Goal: Task Accomplishment & Management: Use online tool/utility

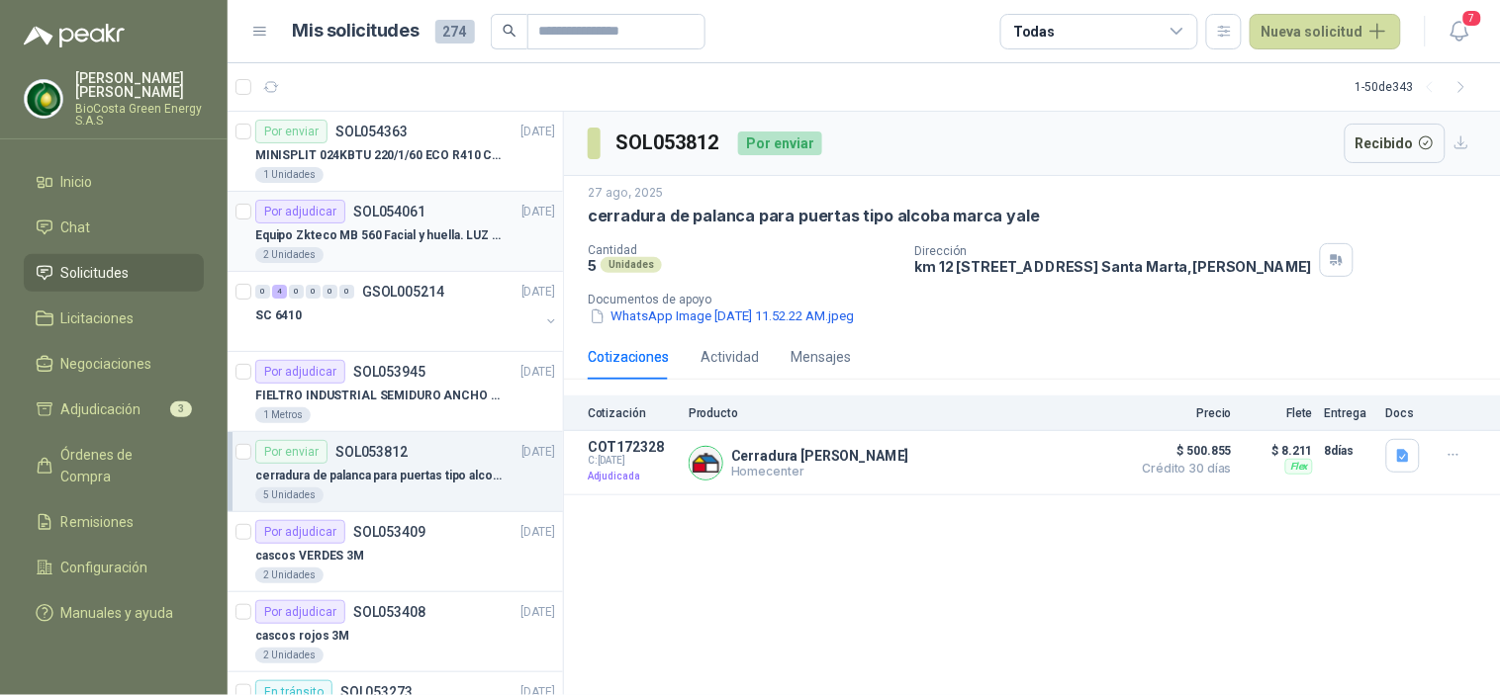
click at [367, 232] on p "Equipo Zkteco MB 560 Facial y huella. LUZ VISIBLE" at bounding box center [378, 236] width 246 height 19
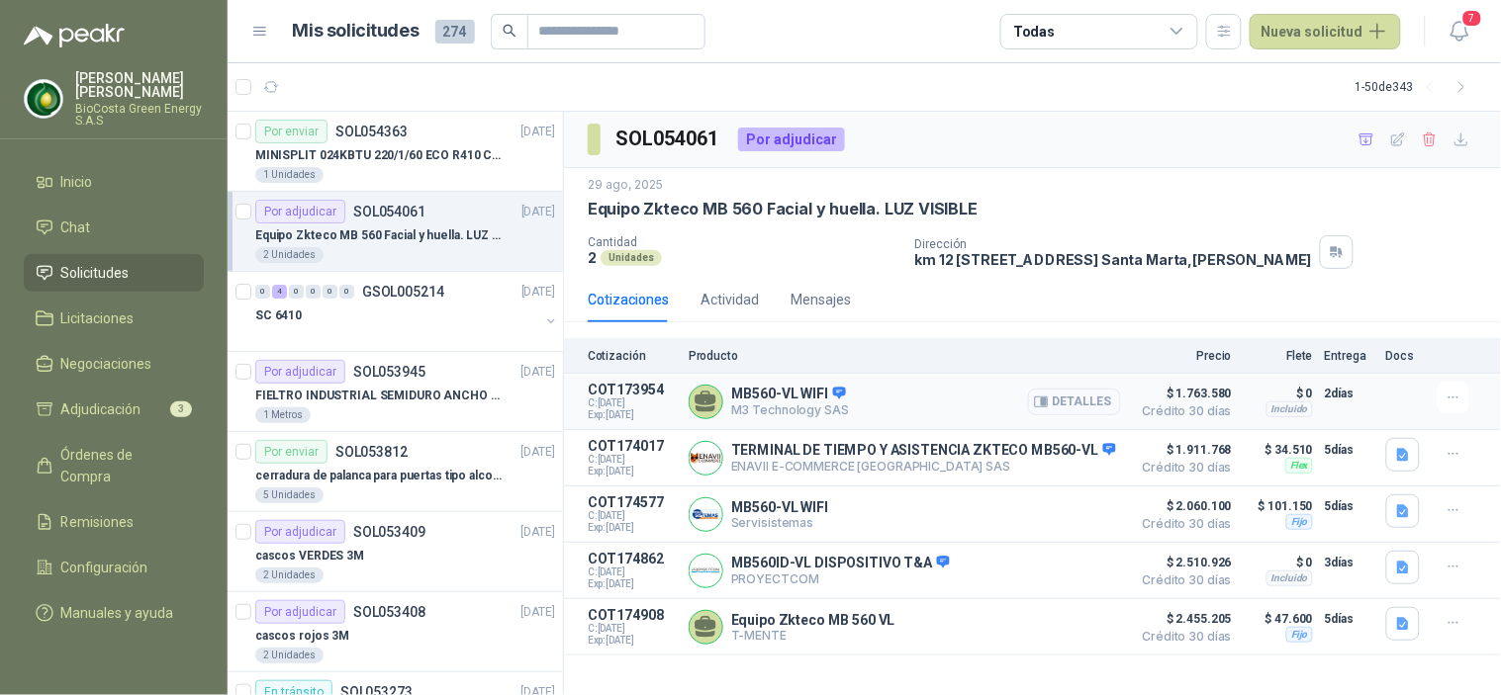
click at [1079, 410] on button "Detalles" at bounding box center [1074, 402] width 93 height 27
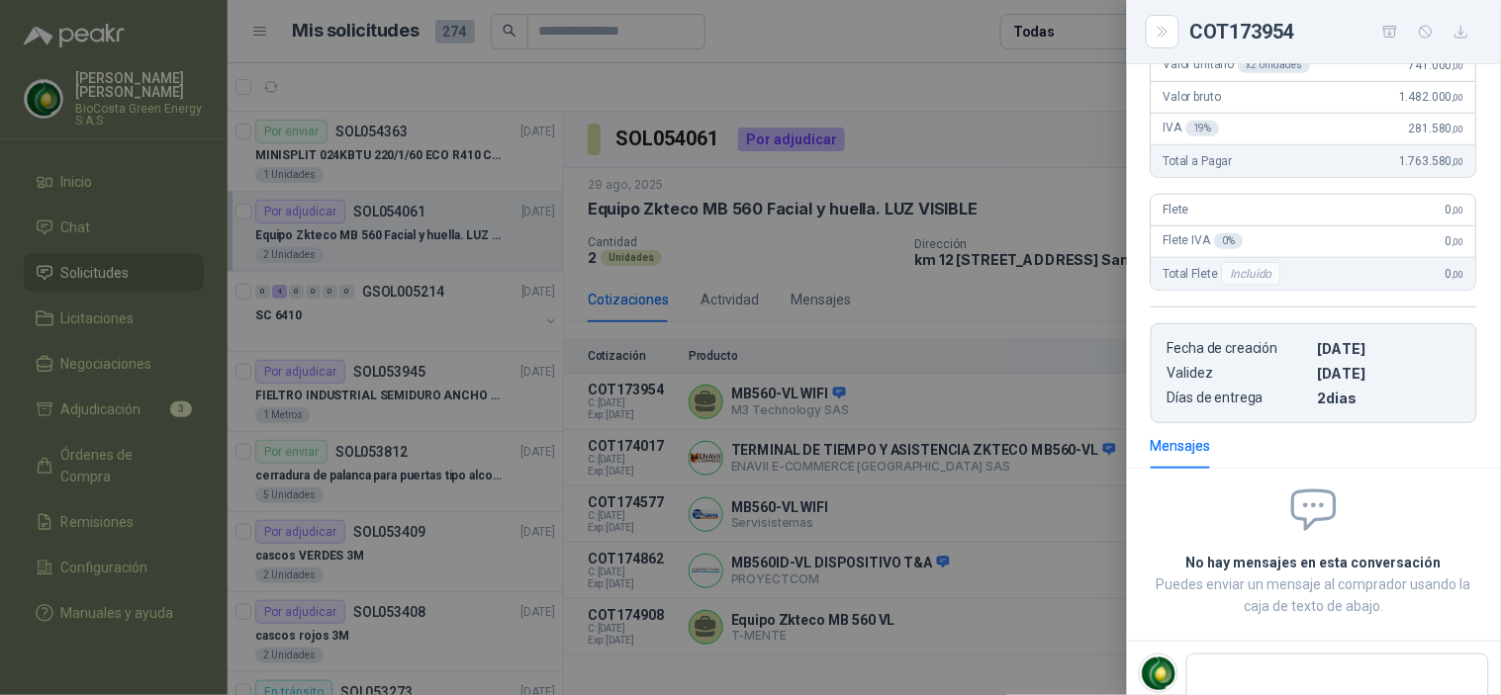
click at [902, 495] on div at bounding box center [750, 347] width 1501 height 695
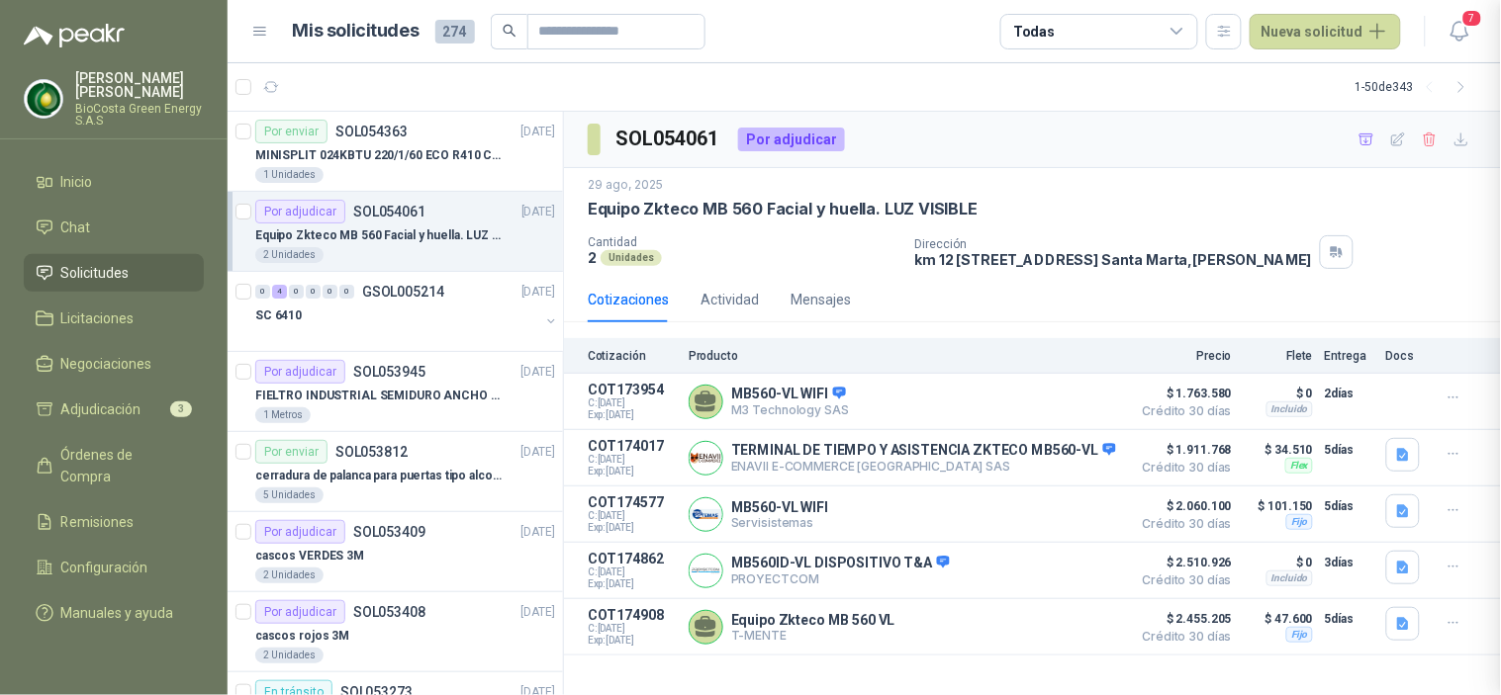
scroll to position [338, 0]
click at [358, 312] on div "SC 6410" at bounding box center [397, 316] width 284 height 24
click at [452, 317] on div "SC 6410" at bounding box center [397, 316] width 284 height 24
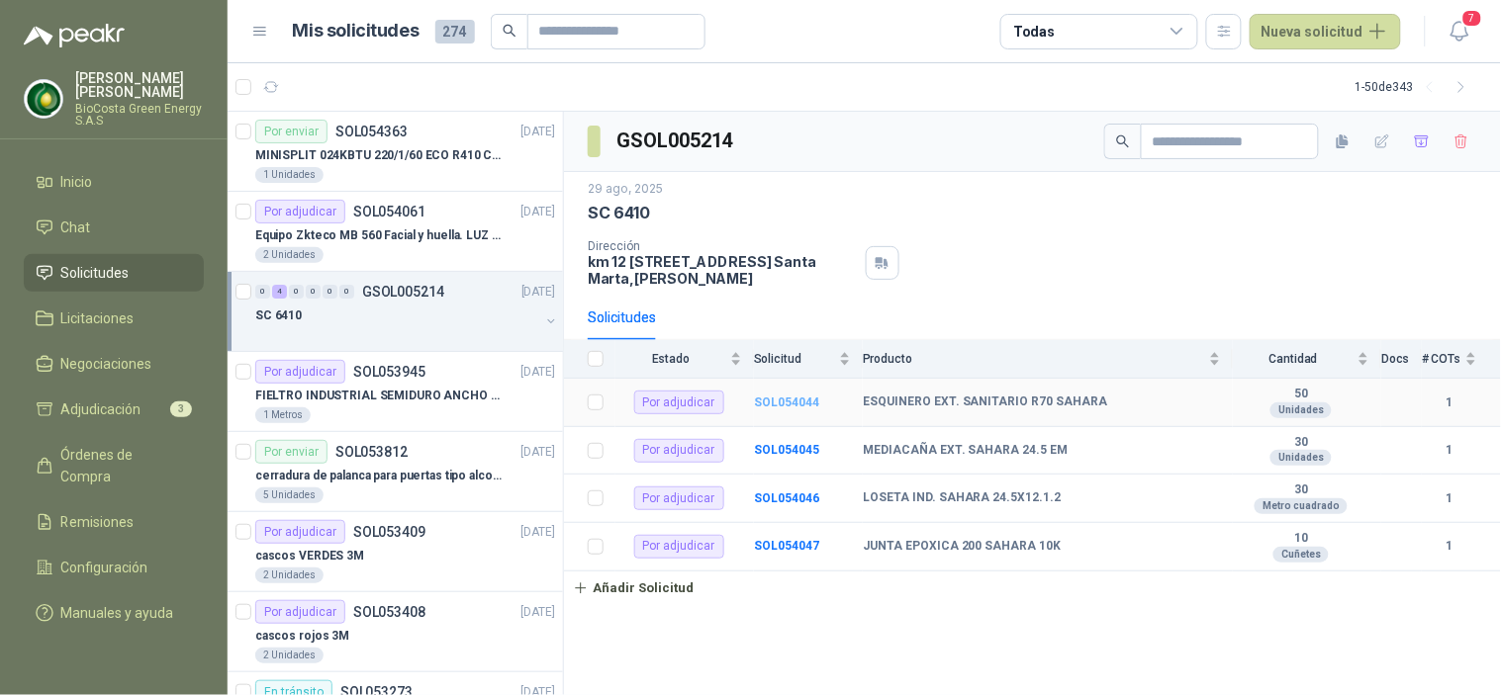
click at [758, 399] on b "SOL054044" at bounding box center [786, 403] width 65 height 14
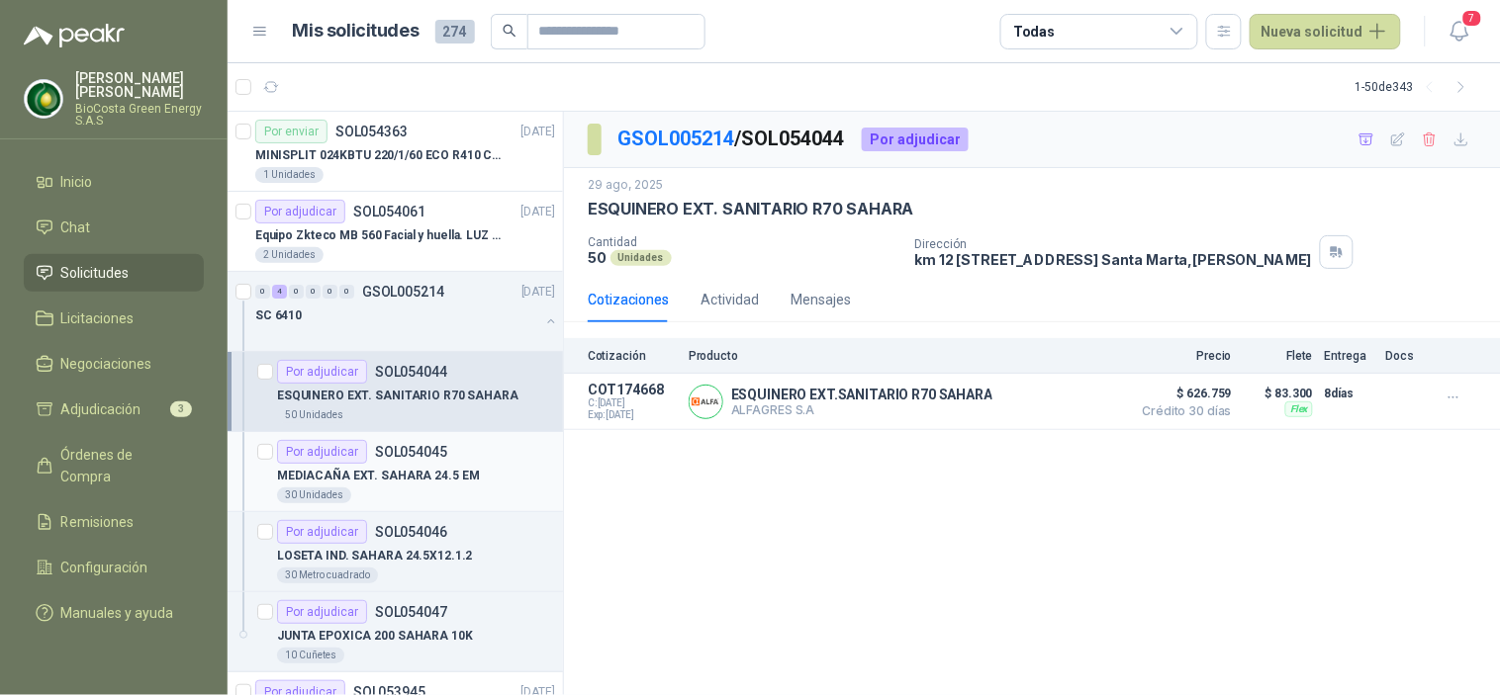
click at [396, 459] on div "Por adjudicar SOL054045" at bounding box center [362, 452] width 170 height 24
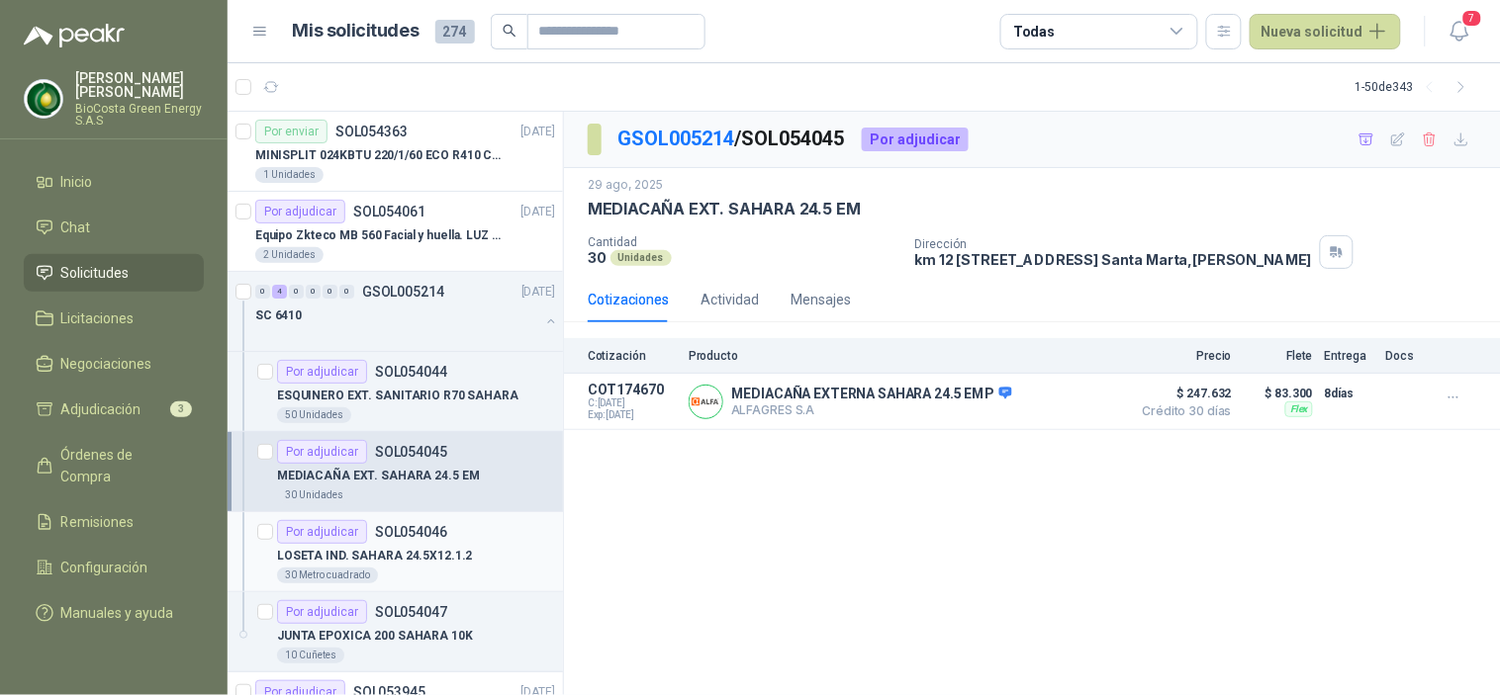
click at [381, 539] on div "Por adjudicar SOL054046" at bounding box center [362, 532] width 170 height 24
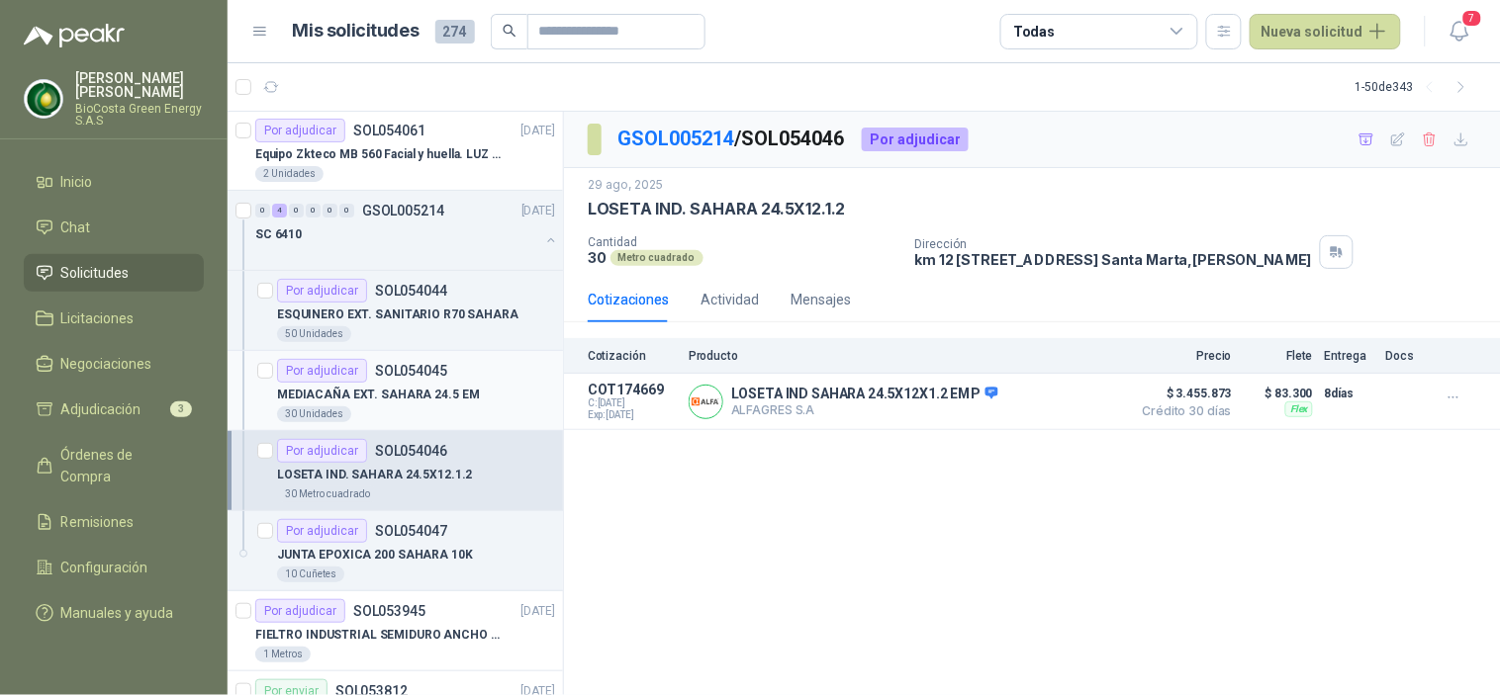
scroll to position [110, 0]
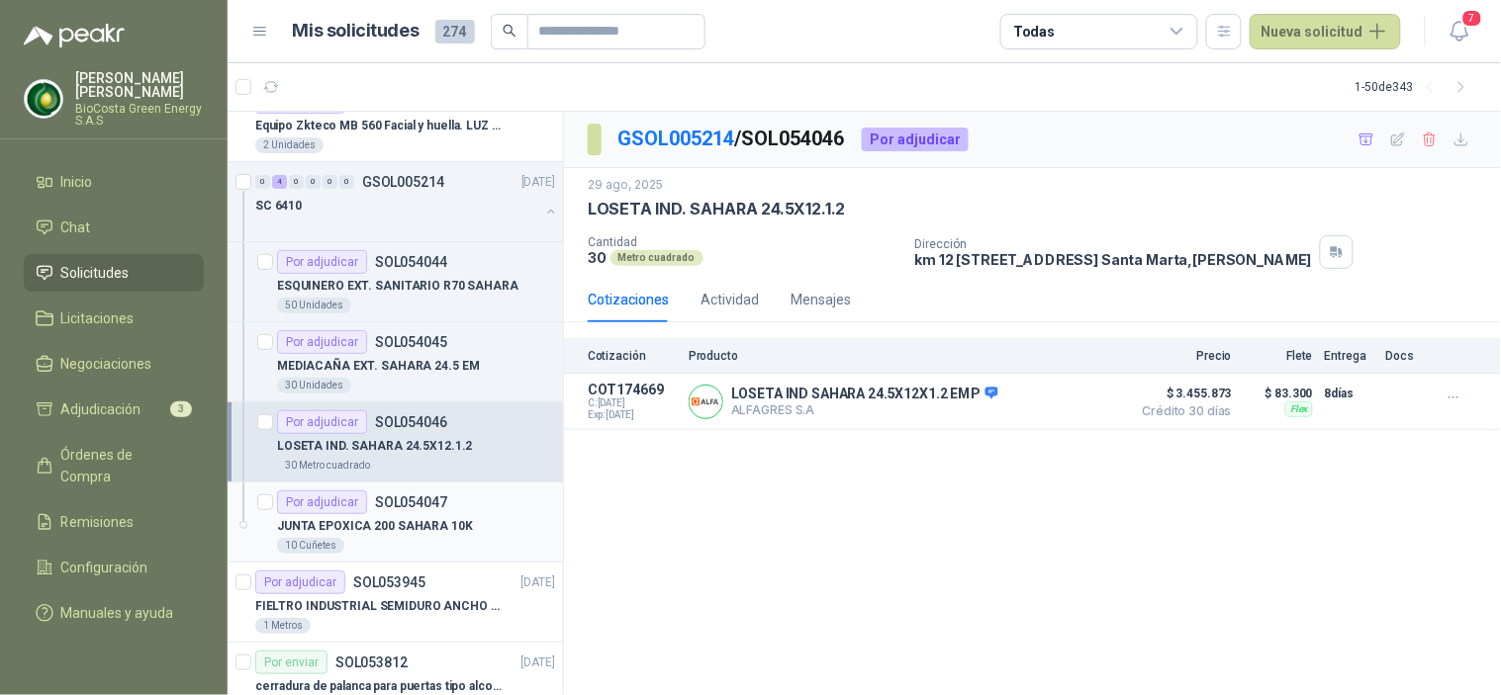
click at [351, 491] on div "Por adjudicar" at bounding box center [322, 503] width 90 height 24
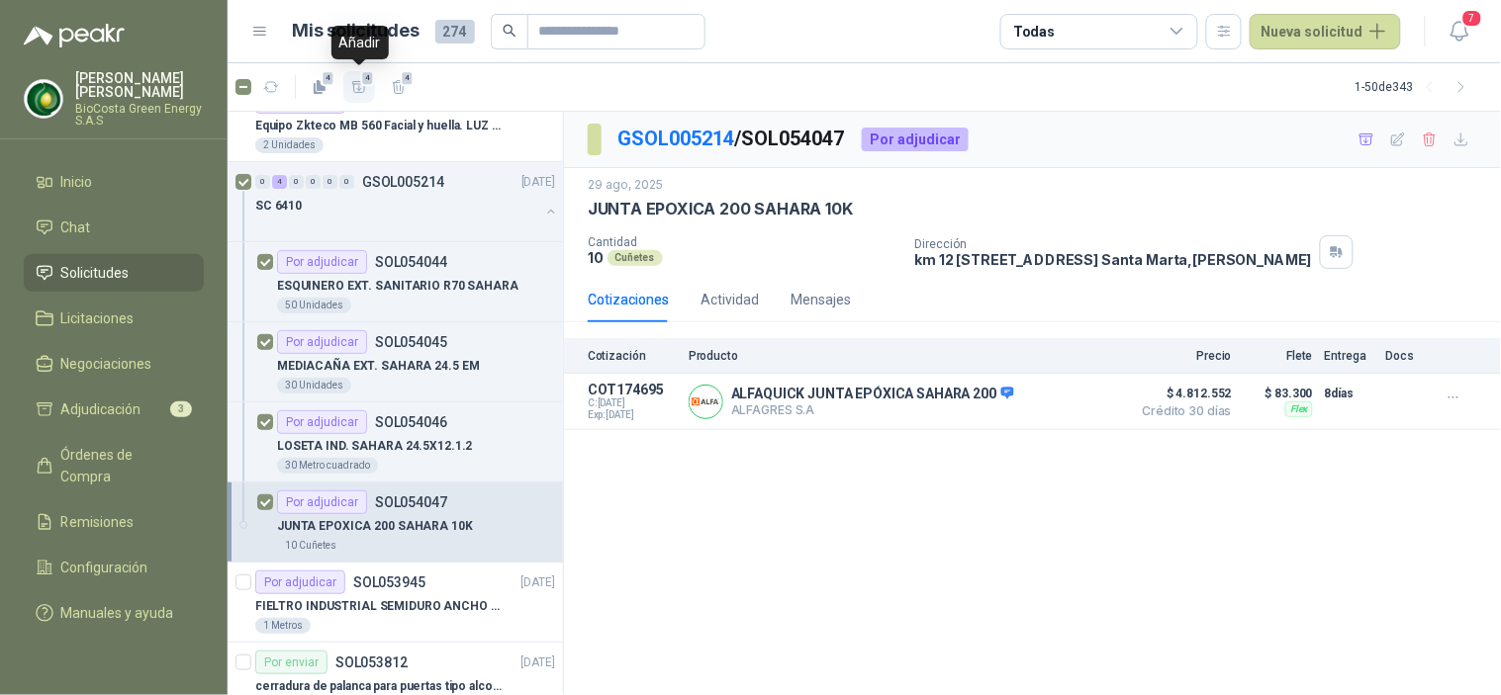
click at [358, 93] on icon "button" at bounding box center [359, 87] width 17 height 17
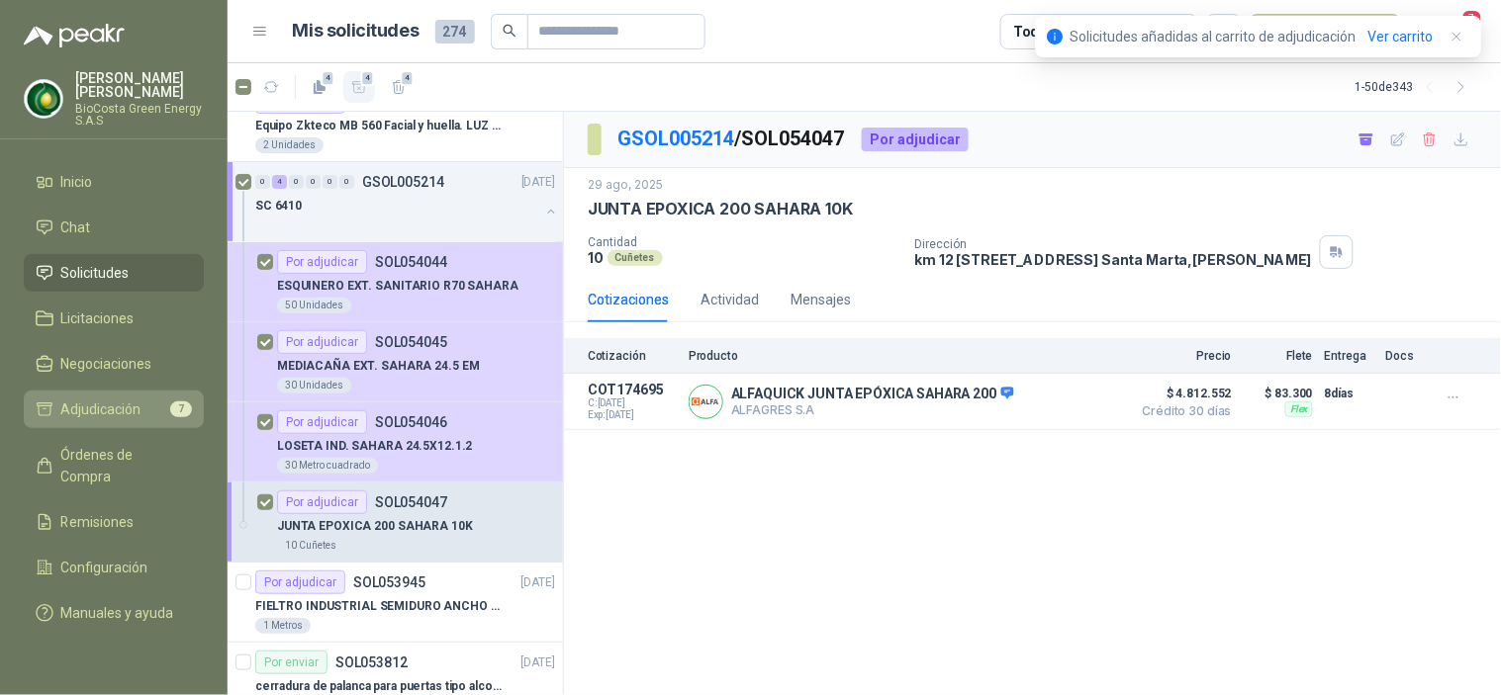
click at [123, 400] on span "Adjudicación" at bounding box center [101, 410] width 80 height 22
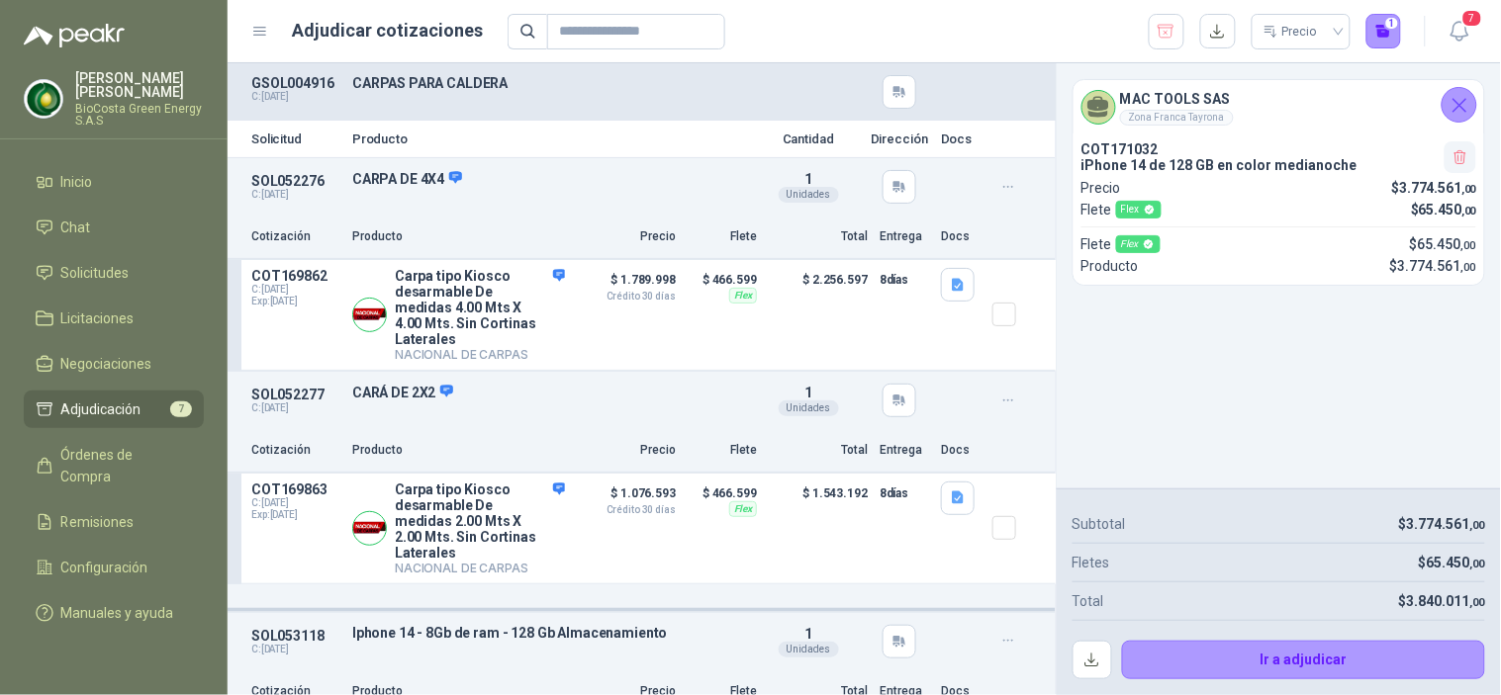
click at [1460, 151] on icon "button" at bounding box center [1460, 157] width 17 height 17
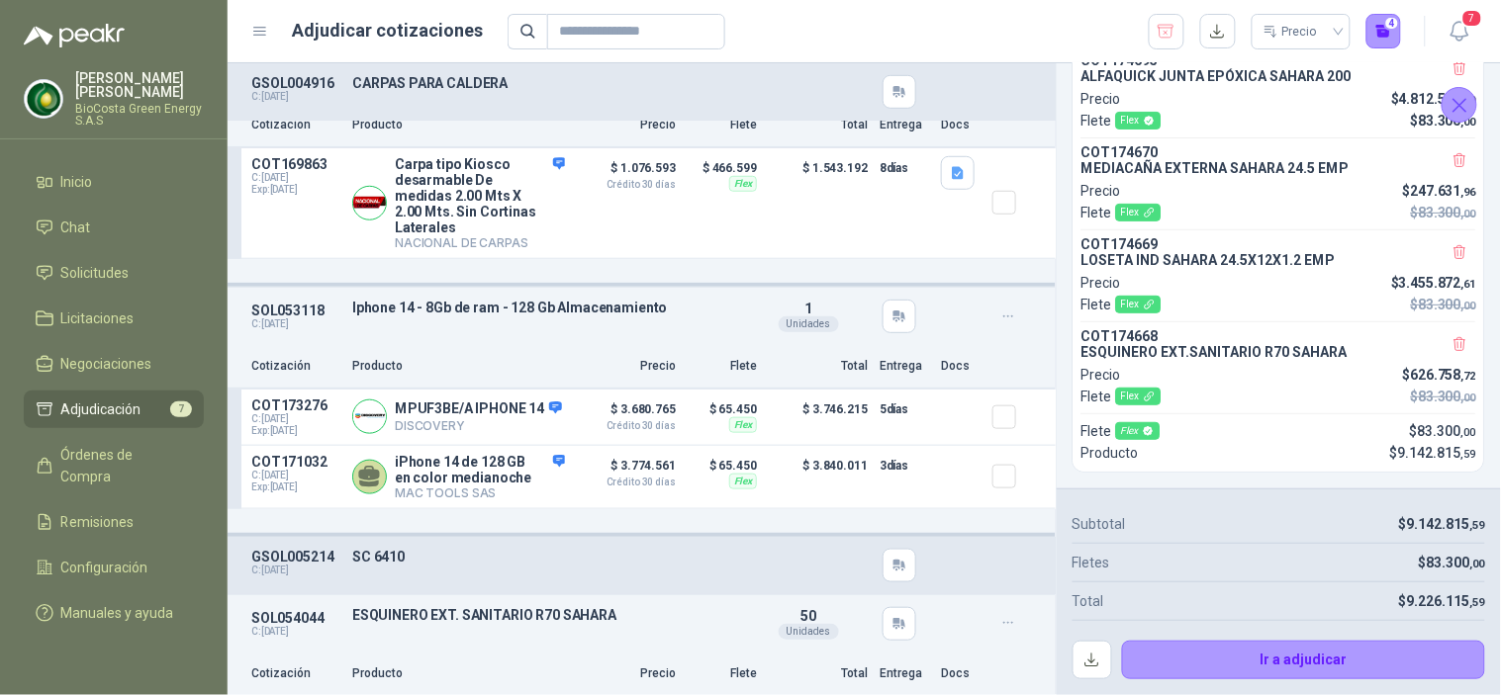
scroll to position [289, 0]
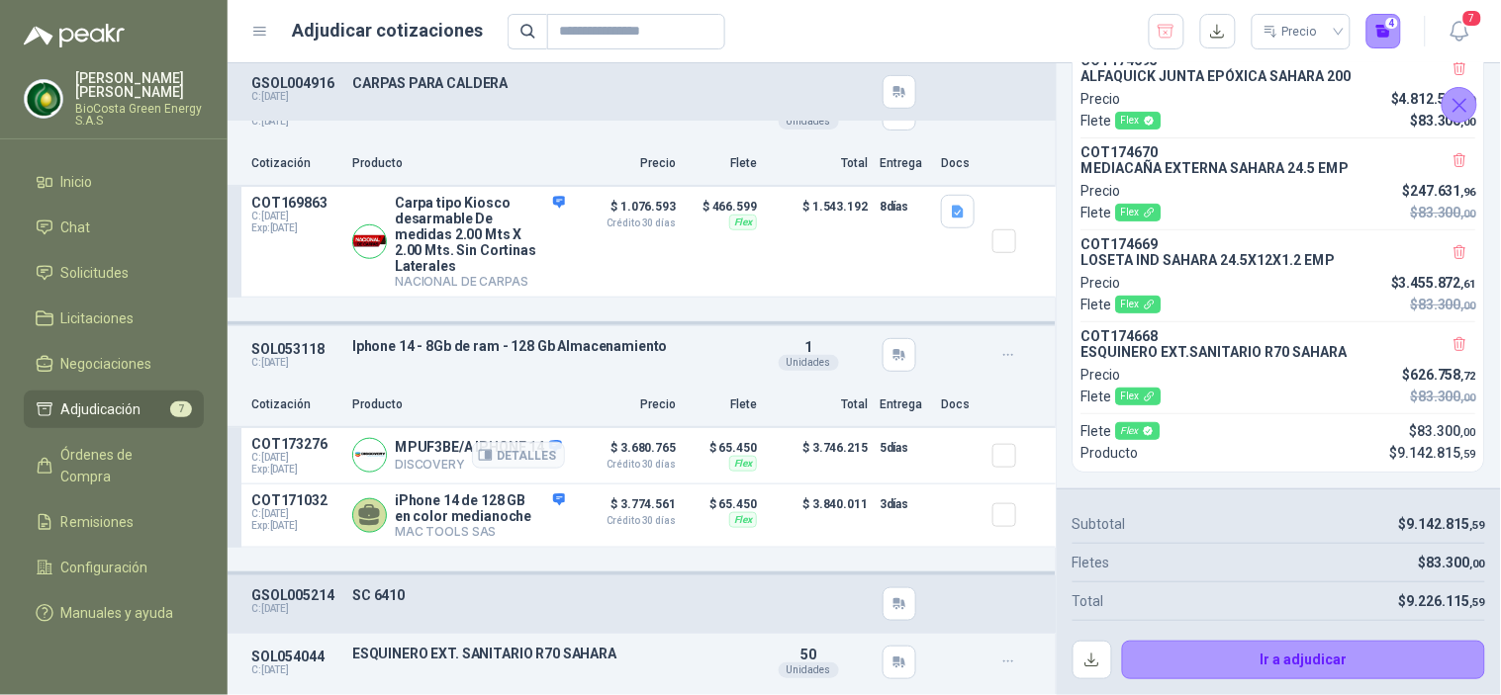
drag, startPoint x: 787, startPoint y: 442, endPoint x: 999, endPoint y: 431, distance: 212.0
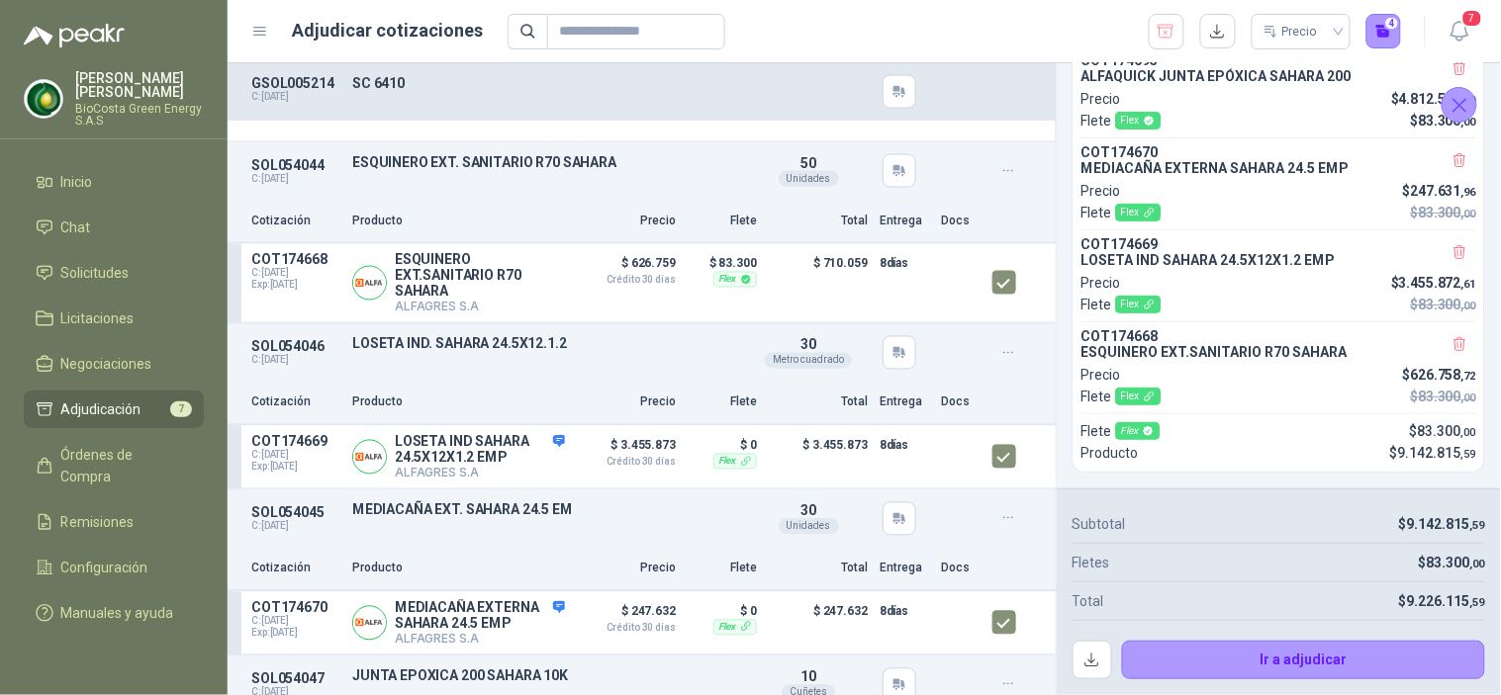
scroll to position [508, 0]
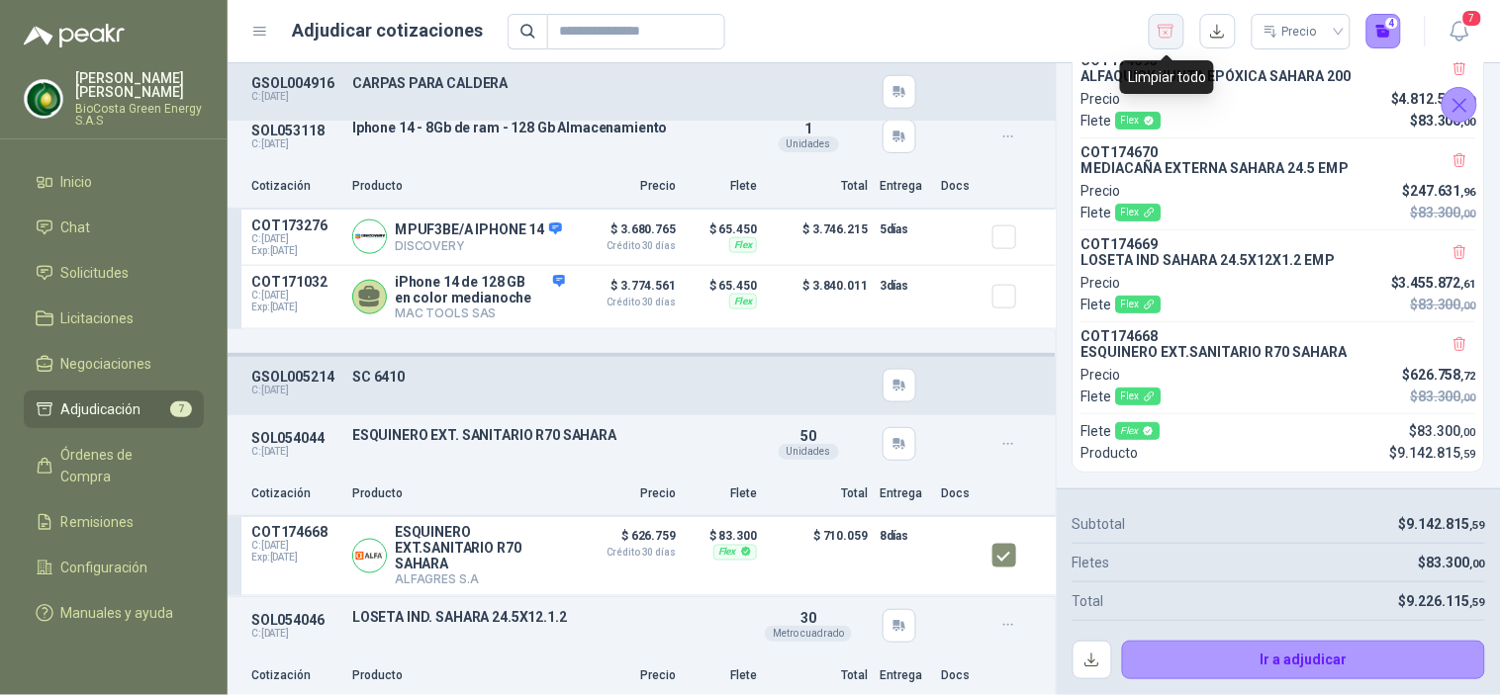
click at [1175, 38] on icon "button" at bounding box center [1165, 32] width 19 height 20
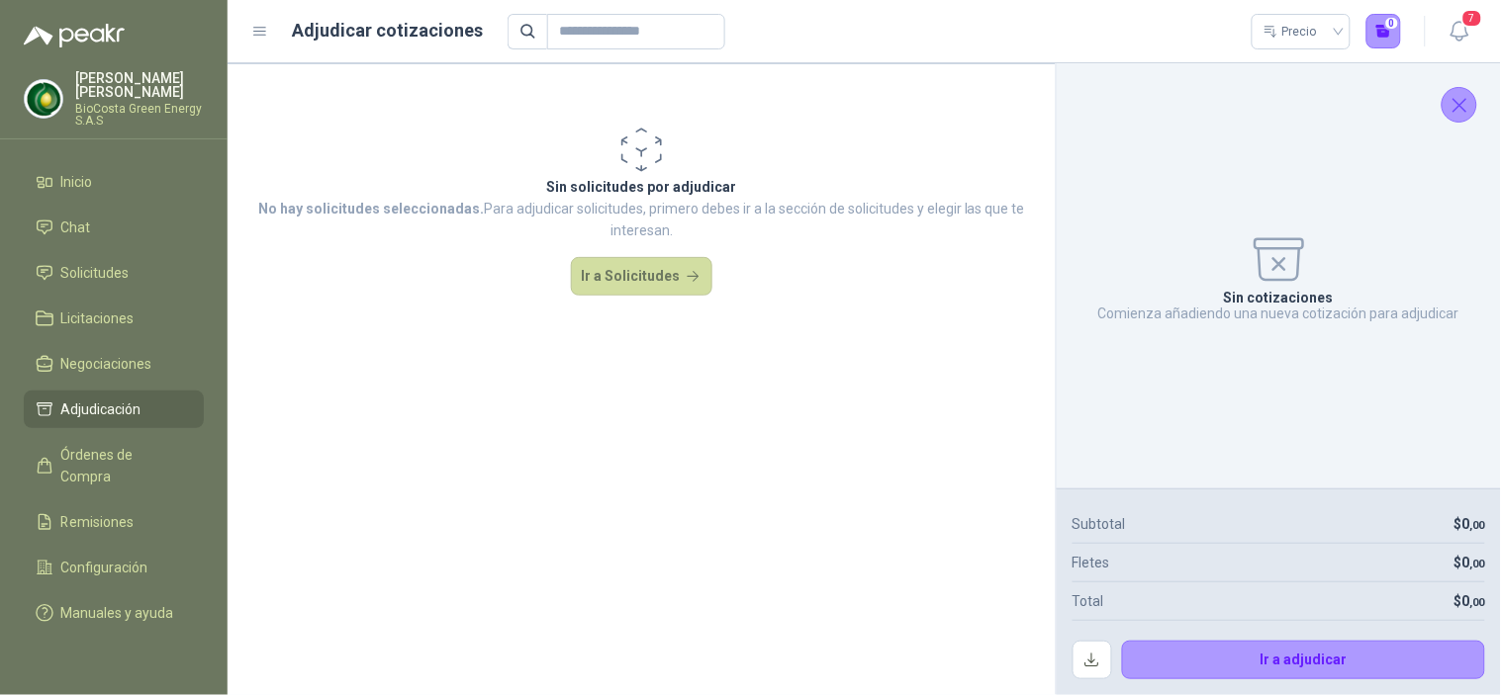
scroll to position [0, 0]
click at [86, 181] on span "Inicio" at bounding box center [77, 182] width 32 height 22
